Goal: Transaction & Acquisition: Purchase product/service

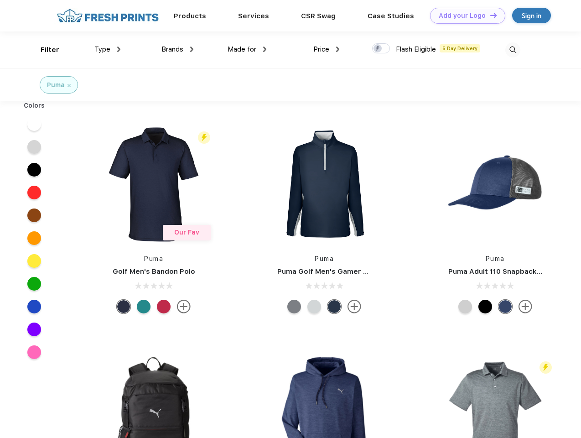
click at [465, 16] on link "Add your Logo Design Tool" at bounding box center [467, 16] width 75 height 16
click at [0, 0] on div "Design Tool" at bounding box center [0, 0] width 0 height 0
click at [490, 15] on link "Add your Logo Design Tool" at bounding box center [467, 16] width 75 height 16
click at [44, 50] on div "Filter" at bounding box center [50, 50] width 19 height 10
click at [108, 49] on span "Type" at bounding box center [102, 49] width 16 height 8
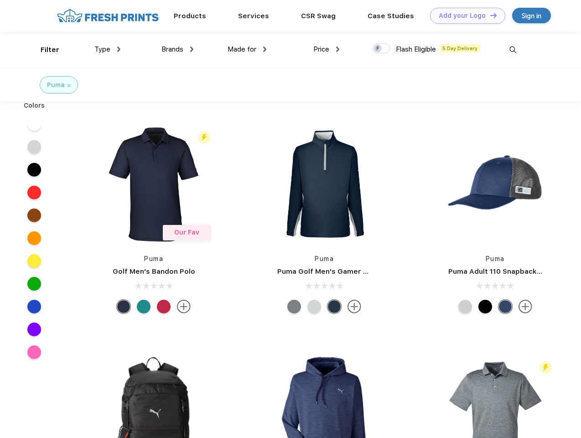
click at [178, 49] on span "Brands" at bounding box center [173, 49] width 22 height 8
click at [247, 49] on span "Made for" at bounding box center [242, 49] width 29 height 8
click at [327, 49] on span "Price" at bounding box center [322, 49] width 16 height 8
click at [382, 49] on div at bounding box center [381, 48] width 18 height 10
click at [378, 49] on input "checkbox" at bounding box center [375, 46] width 6 height 6
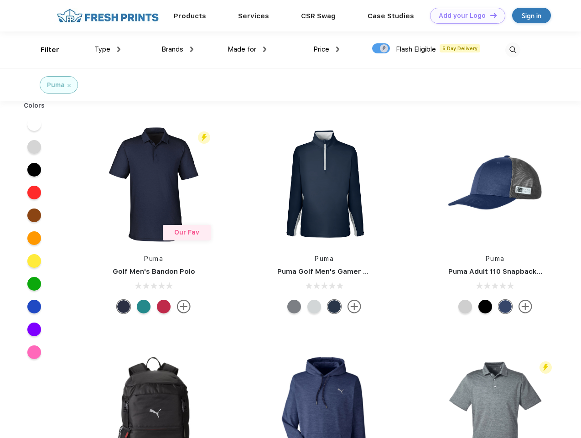
click at [513, 50] on img at bounding box center [513, 49] width 15 height 15
